Goal: Navigation & Orientation: Find specific page/section

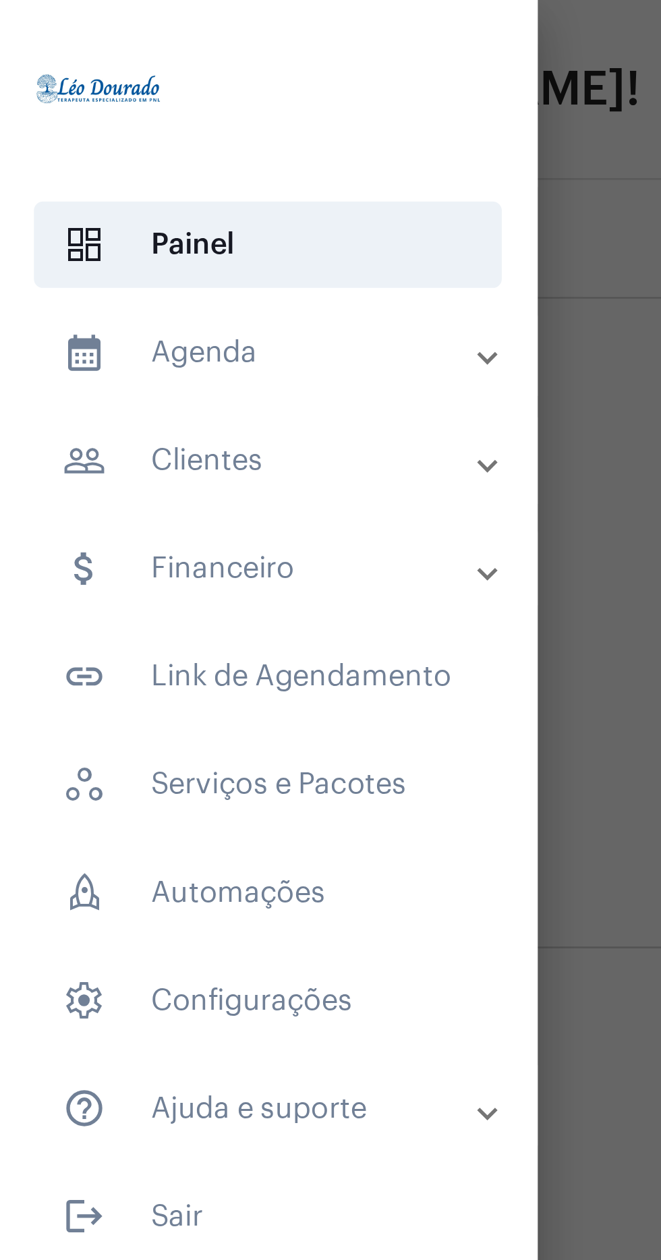
type input "[URL][DOMAIN_NAME][PERSON_NAME]"
click at [132, 135] on mat-panel-title "calendar_month_outlined Agenda" at bounding box center [102, 132] width 156 height 16
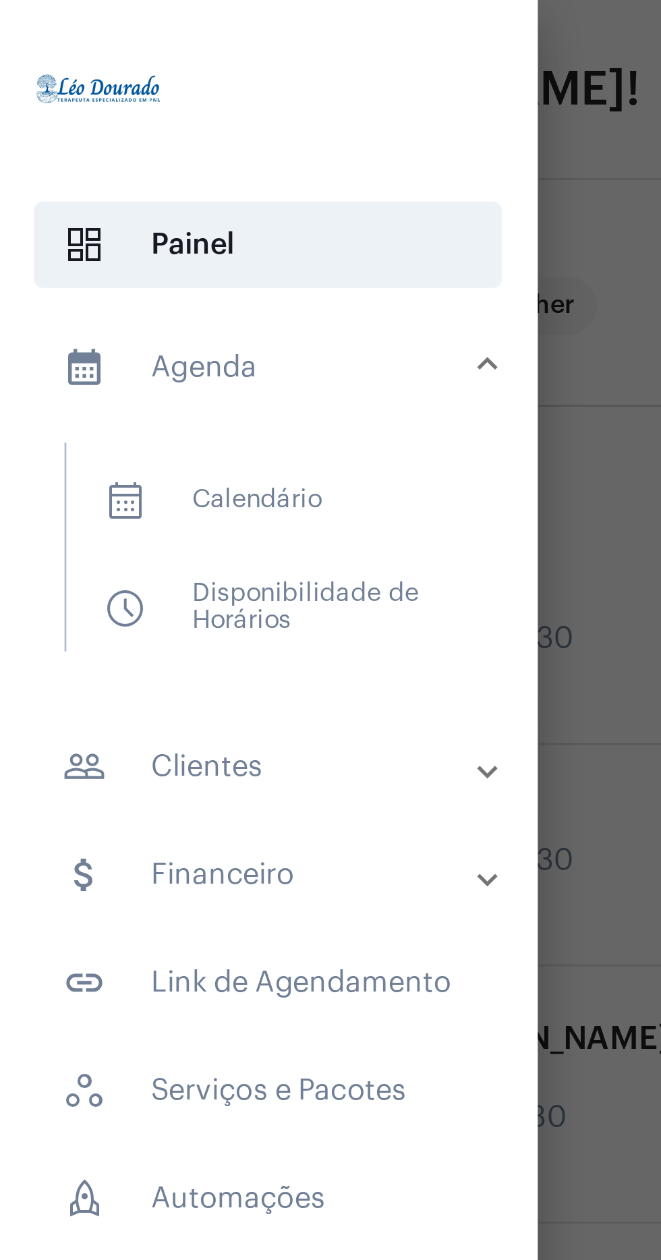
click at [128, 187] on span "calendar_month_outlined Calendário" at bounding box center [100, 187] width 143 height 32
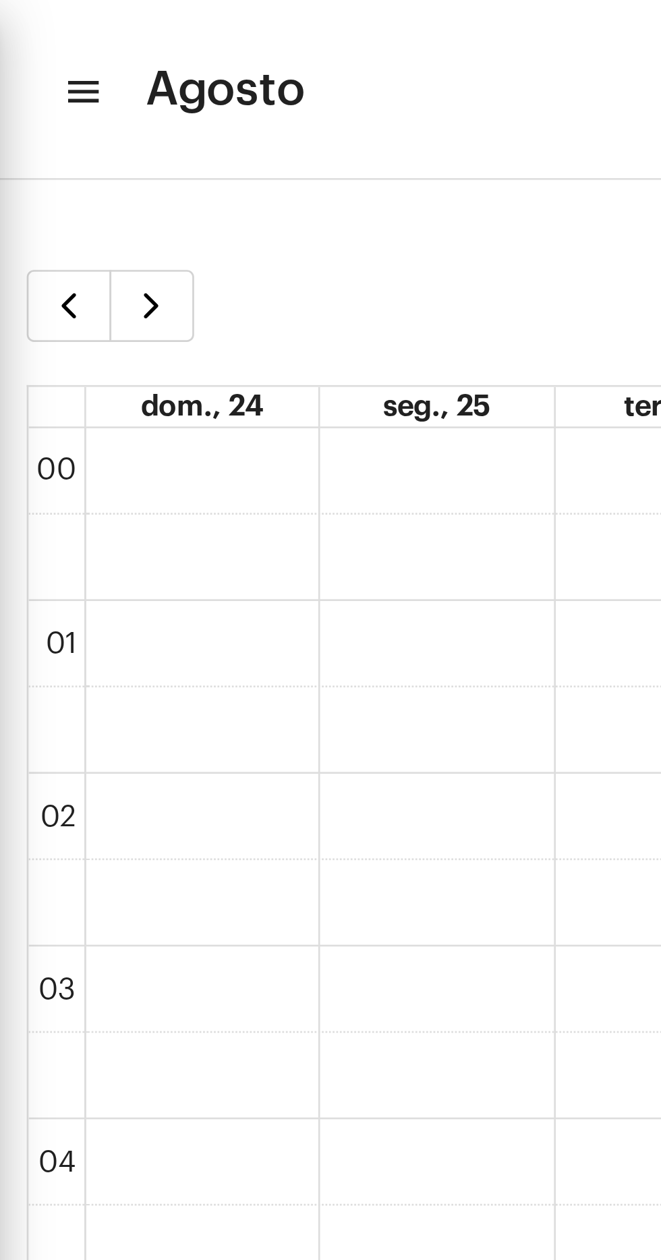
scroll to position [389, 0]
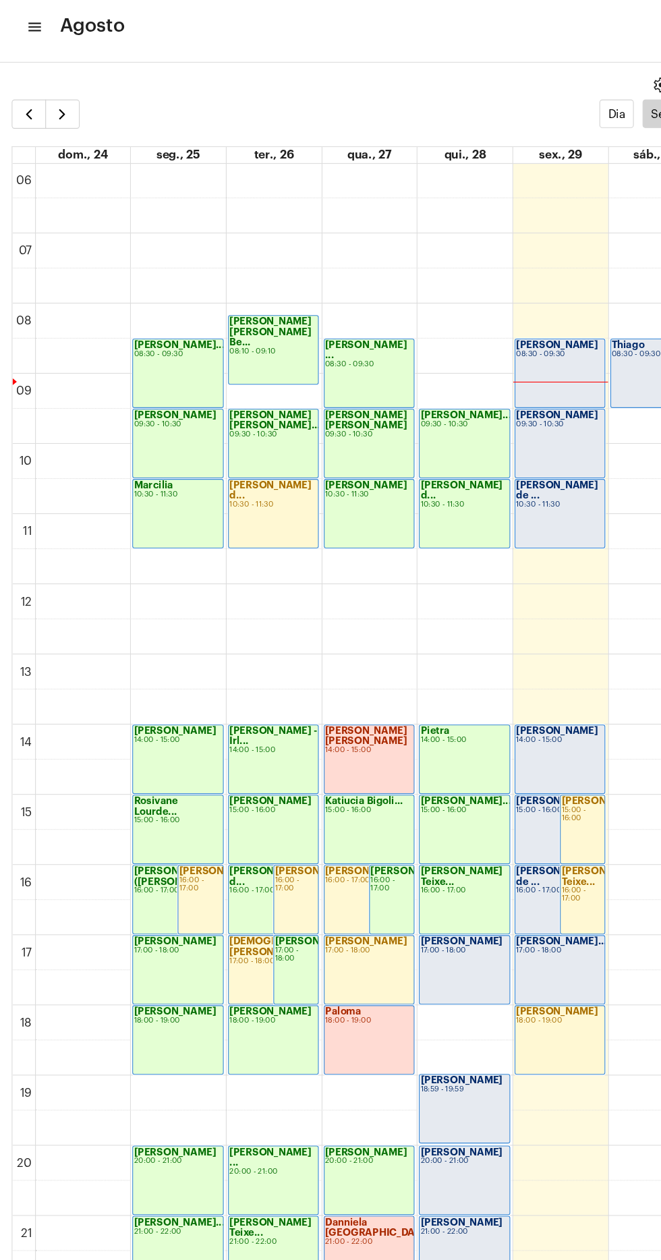
click at [34, 30] on mat-icon "menu" at bounding box center [30, 34] width 13 height 16
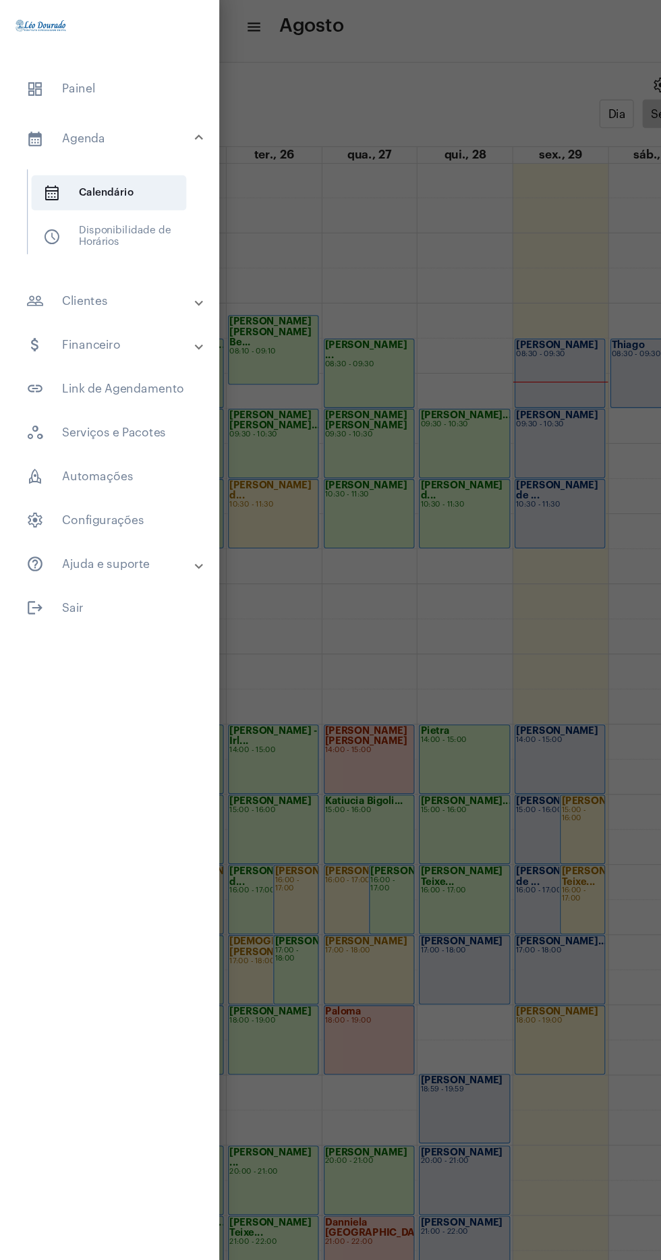
click at [135, 283] on mat-panel-title "people_outline Clientes" at bounding box center [102, 287] width 156 height 16
click at [142, 229] on span "people_outline Meus Clientes" at bounding box center [100, 230] width 143 height 32
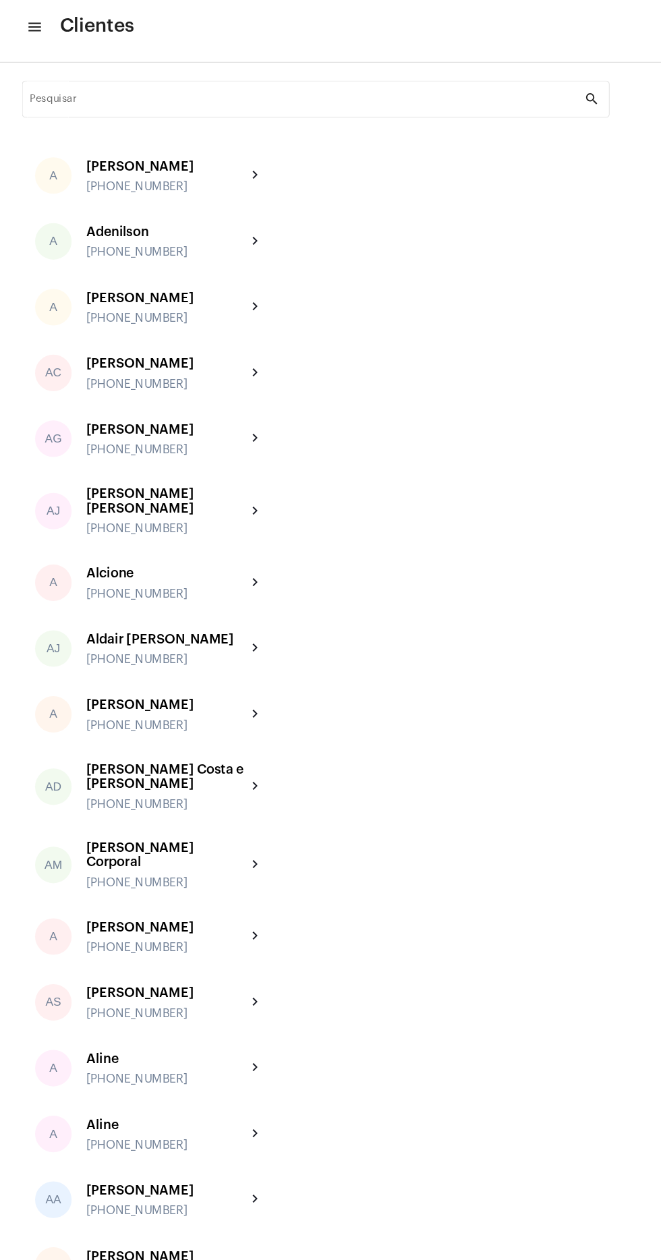
click at [187, 101] on input "Pesquisar" at bounding box center [284, 103] width 512 height 11
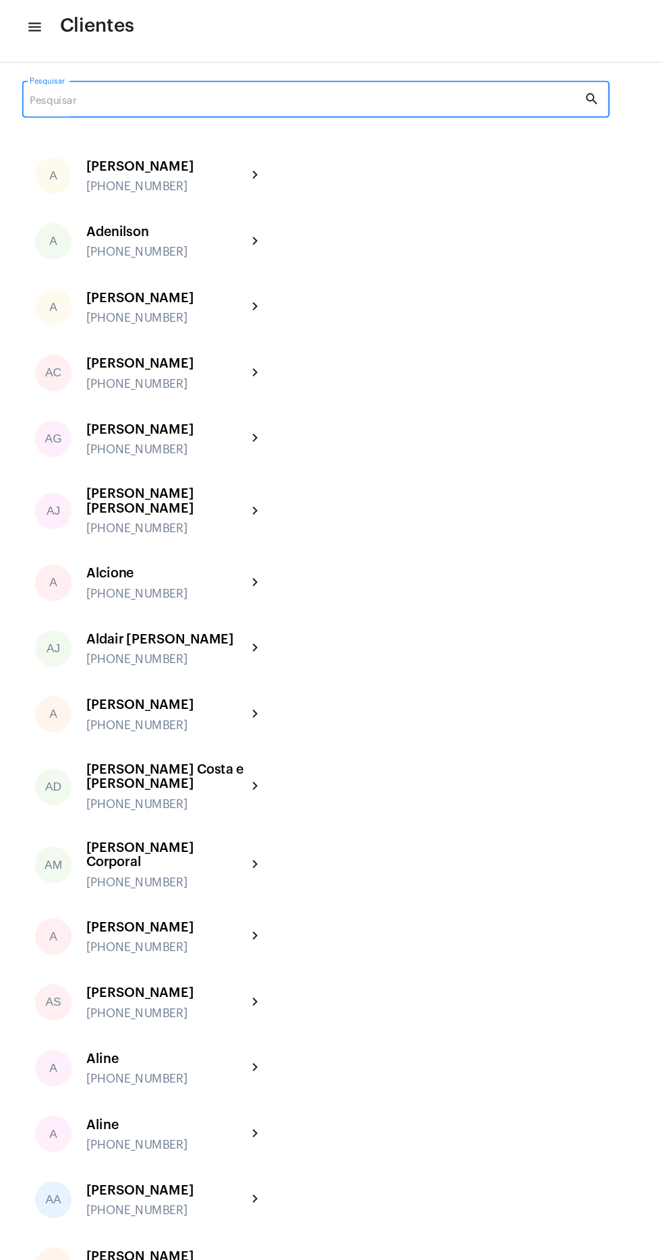
click at [243, 86] on div "Pesquisar" at bounding box center [284, 99] width 512 height 37
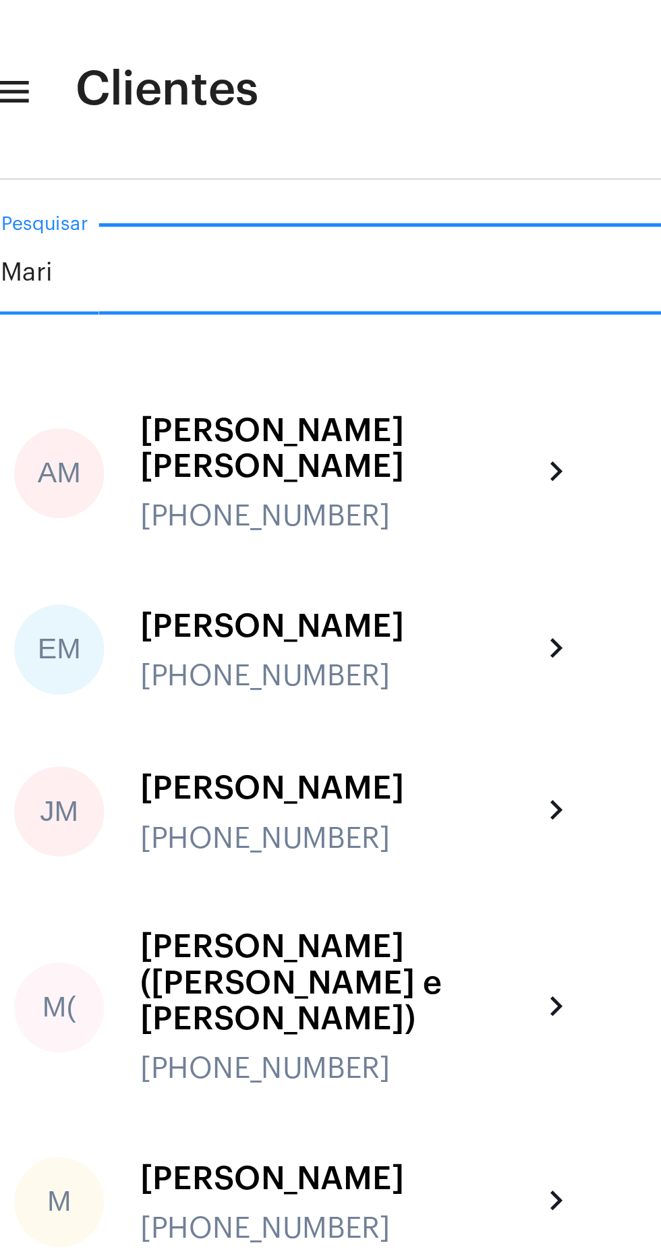
type input "[PERSON_NAME]"
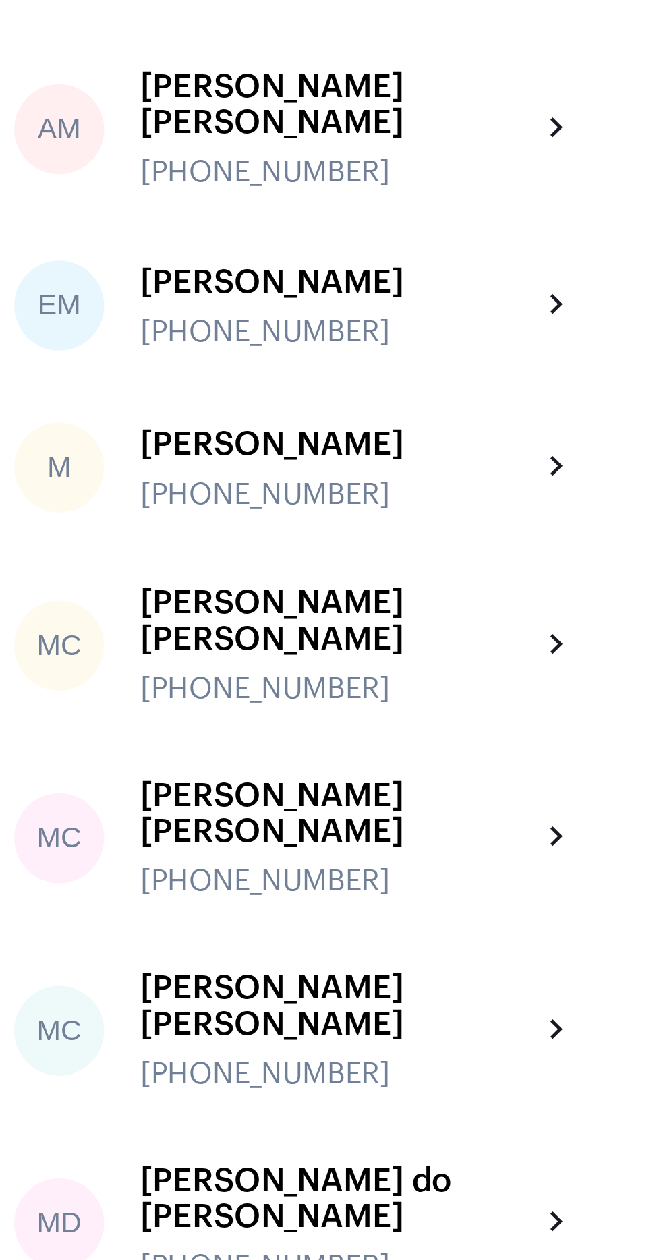
scroll to position [47, 0]
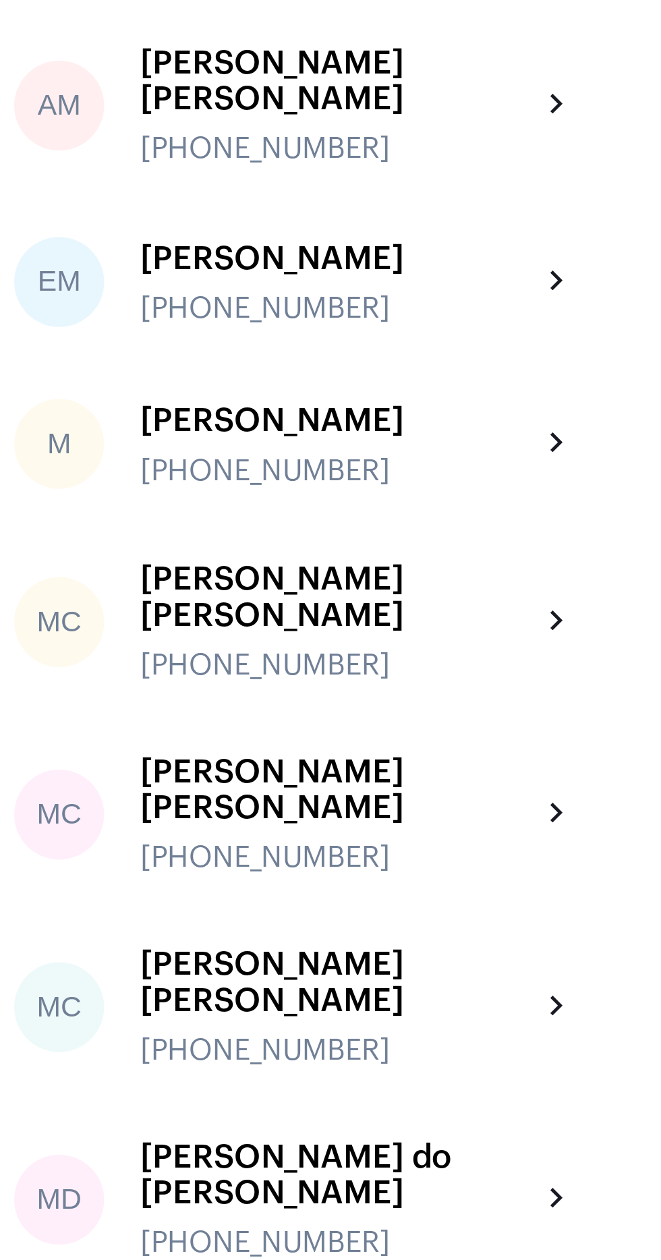
click at [194, 252] on div "[PERSON_NAME]" at bounding box center [154, 247] width 148 height 13
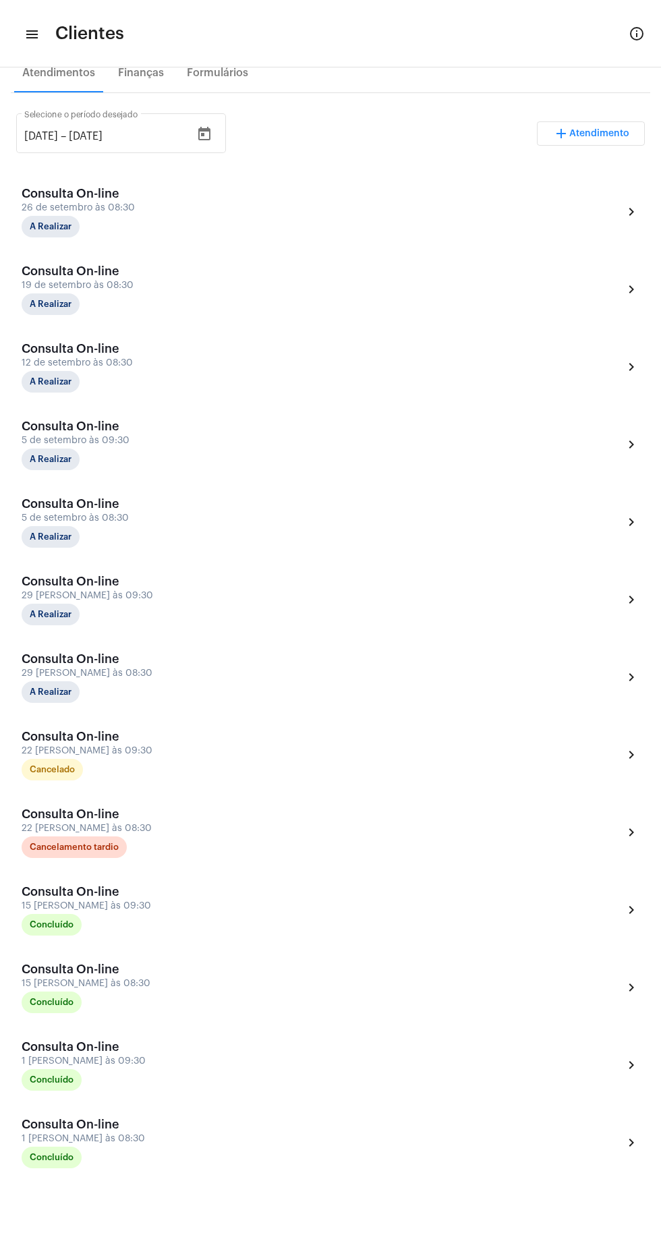
scroll to position [270, 0]
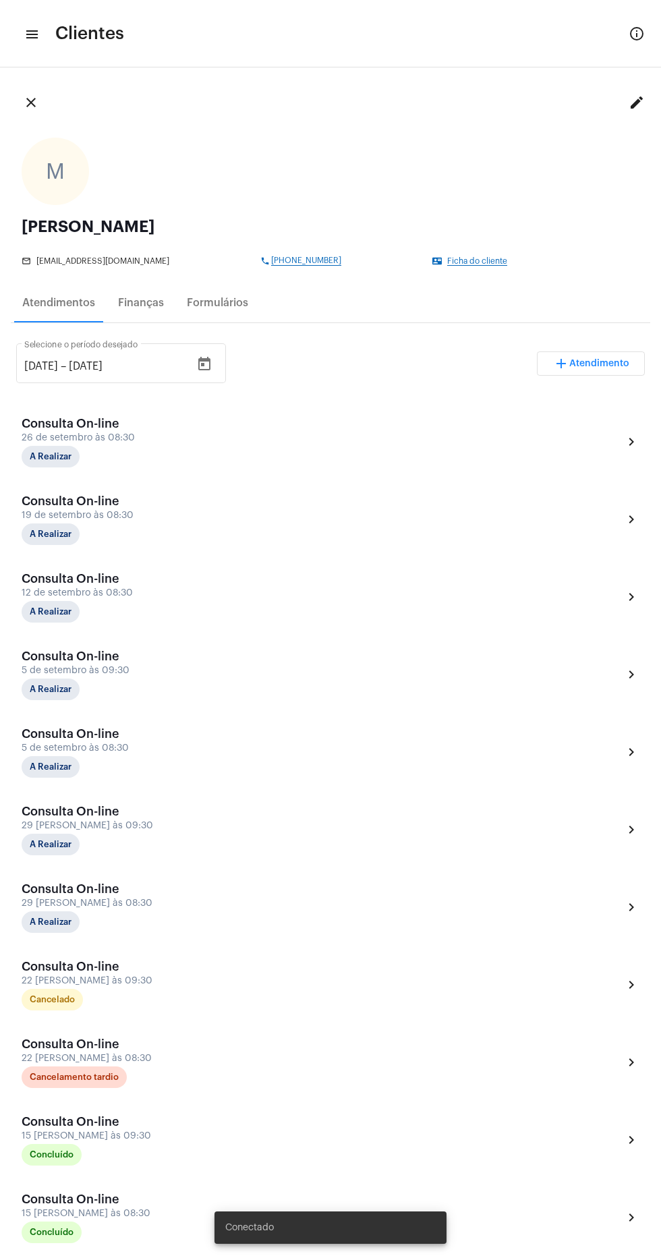
click at [32, 37] on mat-icon "menu" at bounding box center [30, 34] width 13 height 16
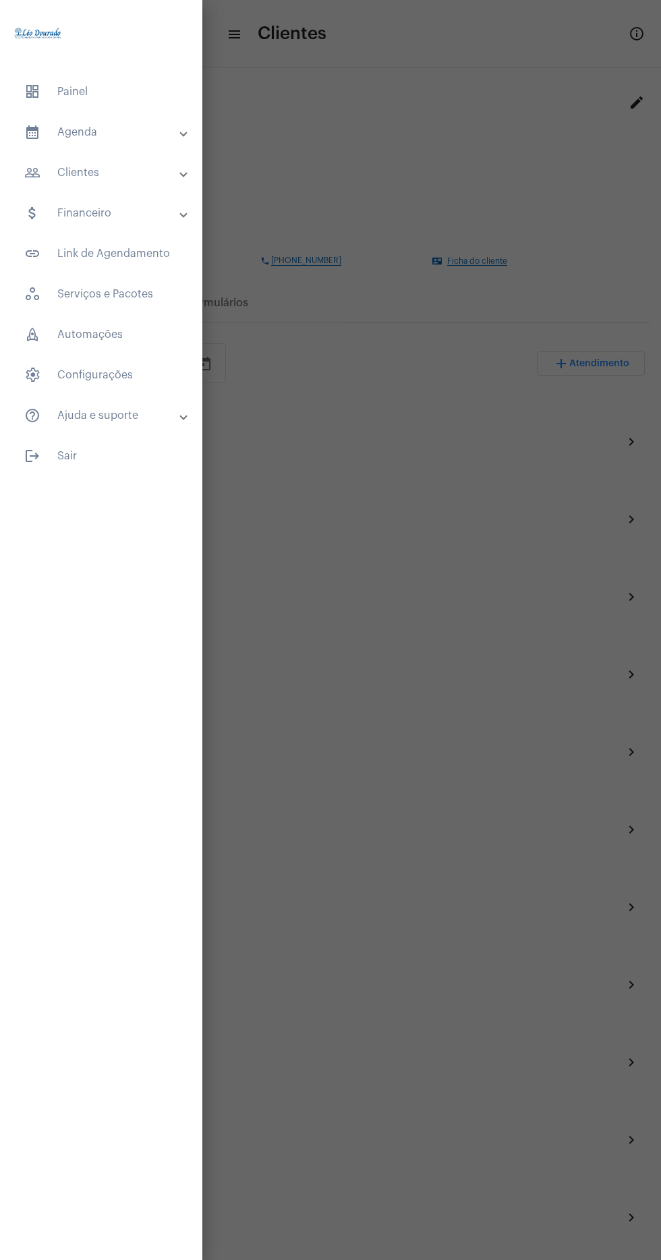
click at [142, 125] on mat-panel-title "calendar_month_outlined Agenda" at bounding box center [102, 132] width 156 height 16
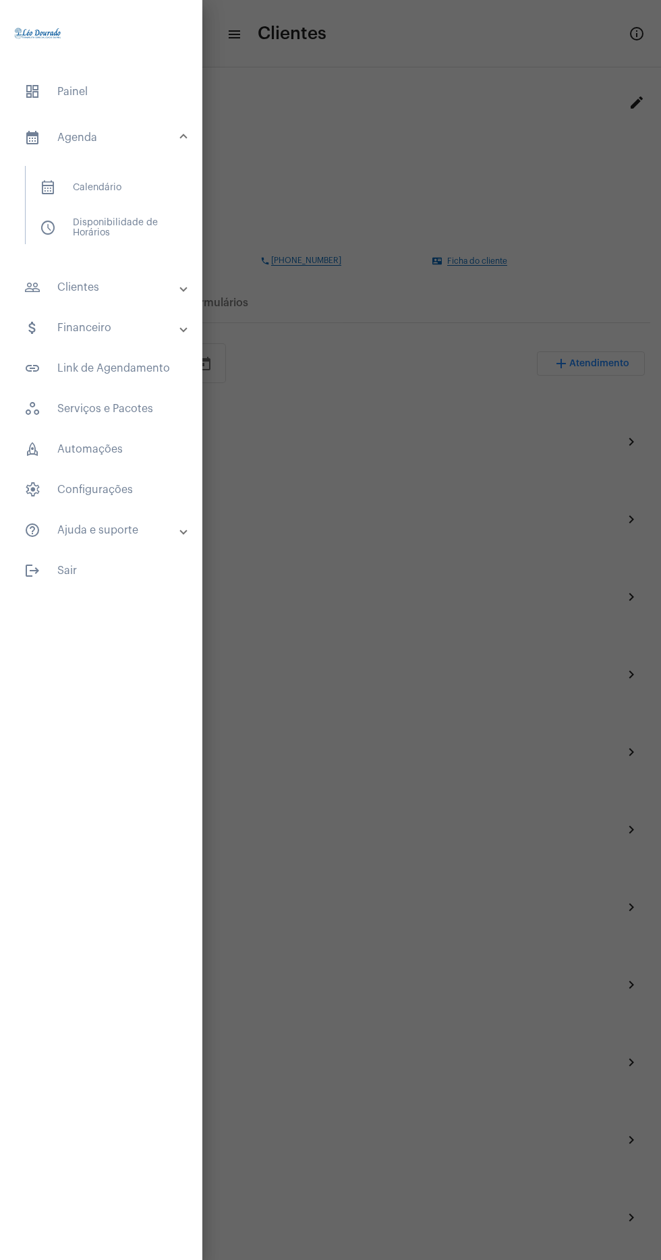
click at [141, 181] on span "calendar_month_outlined Calendário" at bounding box center [100, 187] width 143 height 32
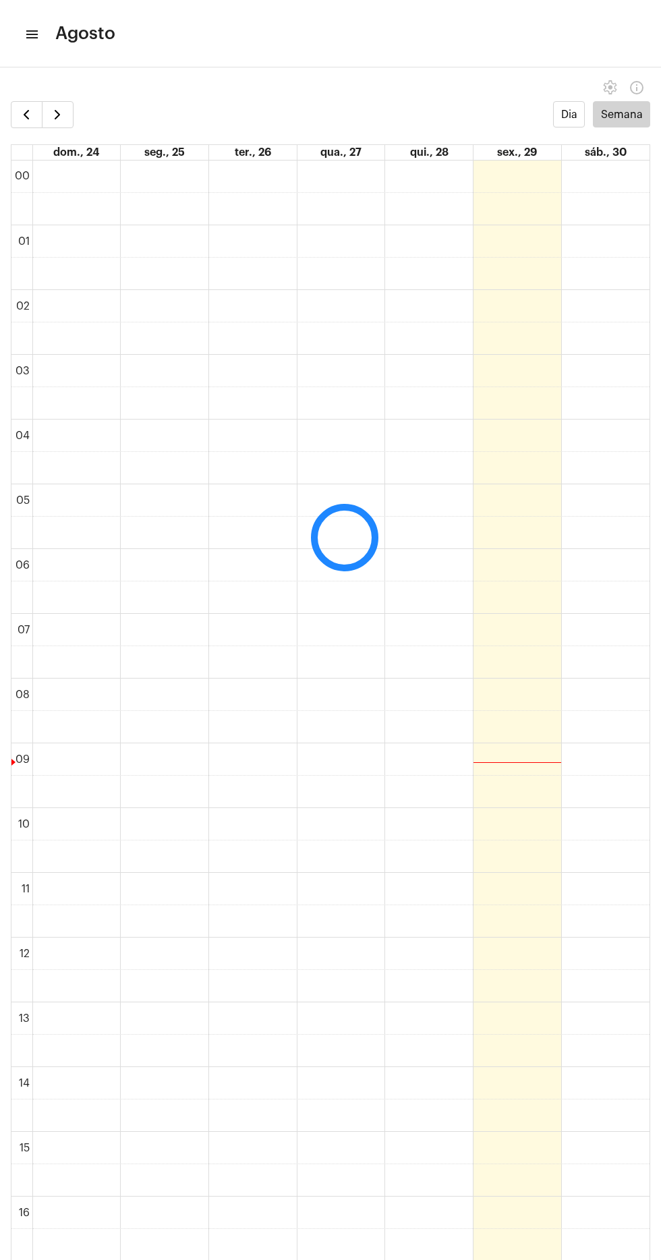
scroll to position [389, 0]
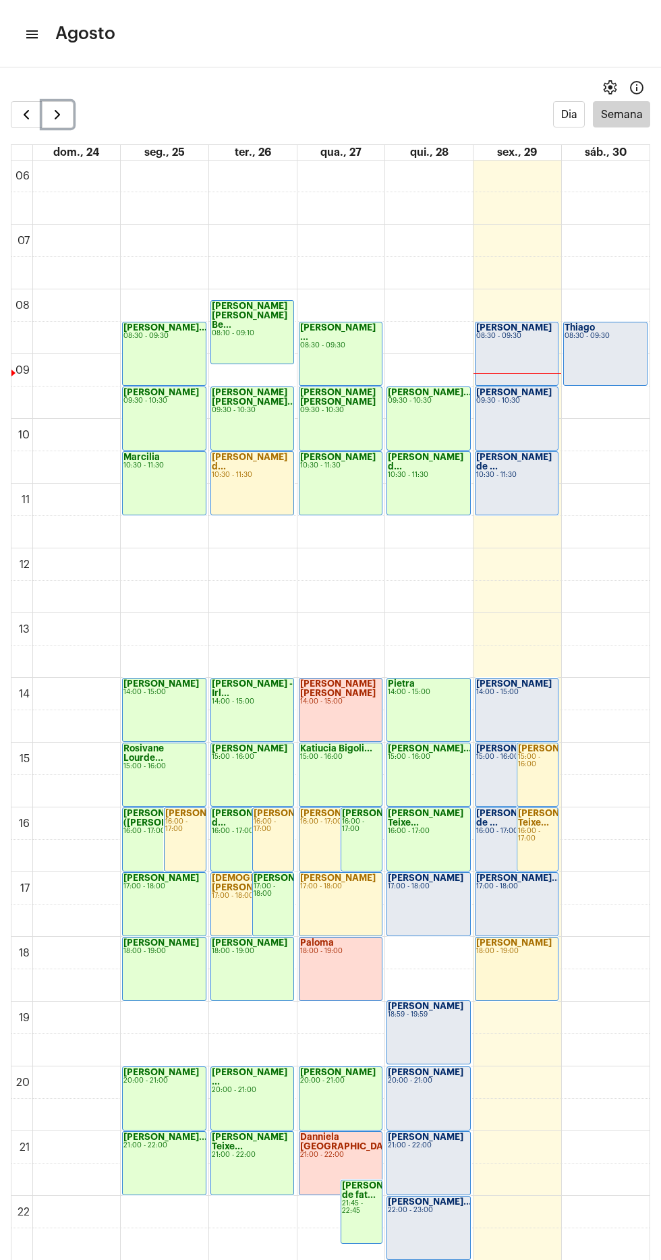
click at [59, 114] on span "button" at bounding box center [57, 115] width 16 height 16
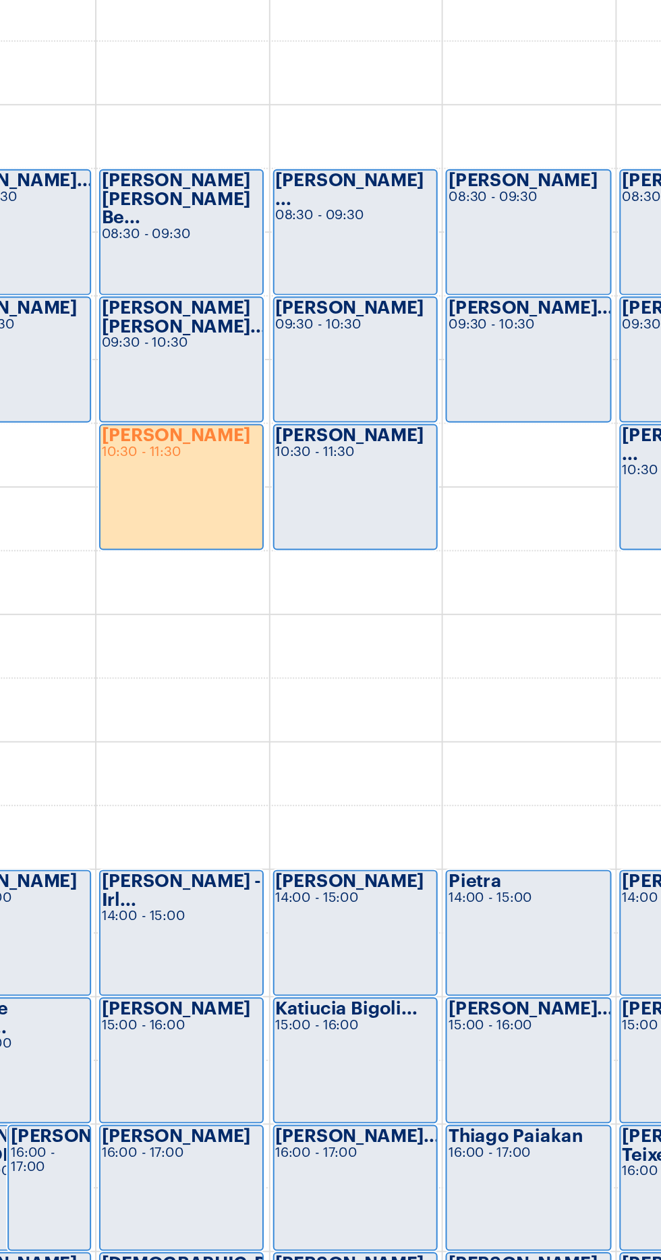
scroll to position [392, 0]
